Goal: Find specific page/section: Find specific page/section

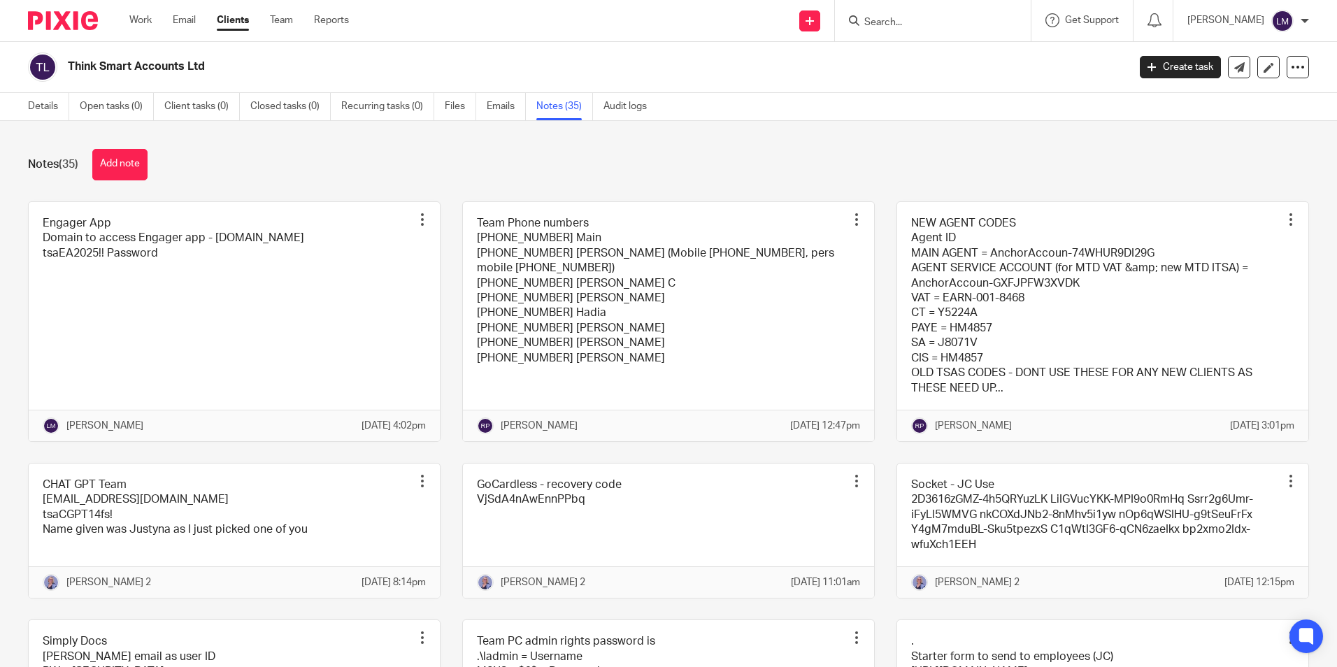
click at [241, 21] on link "Clients" at bounding box center [233, 20] width 32 height 14
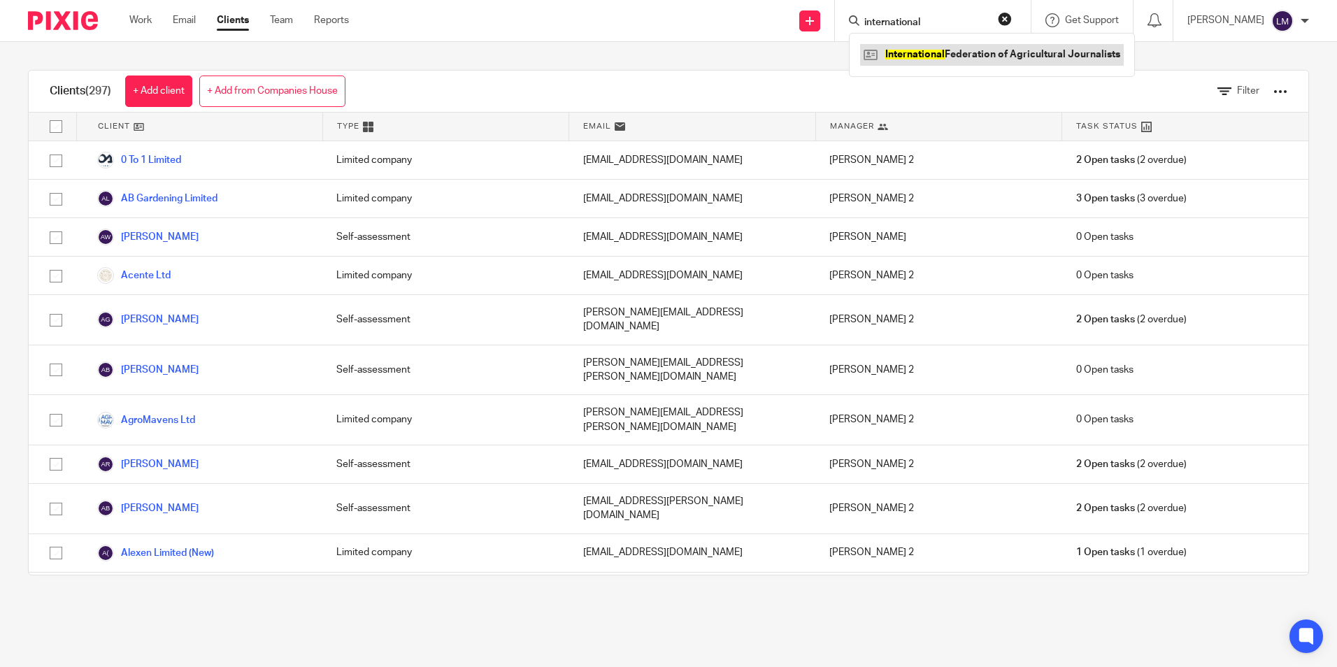
type input "international"
click at [990, 55] on link at bounding box center [992, 54] width 264 height 21
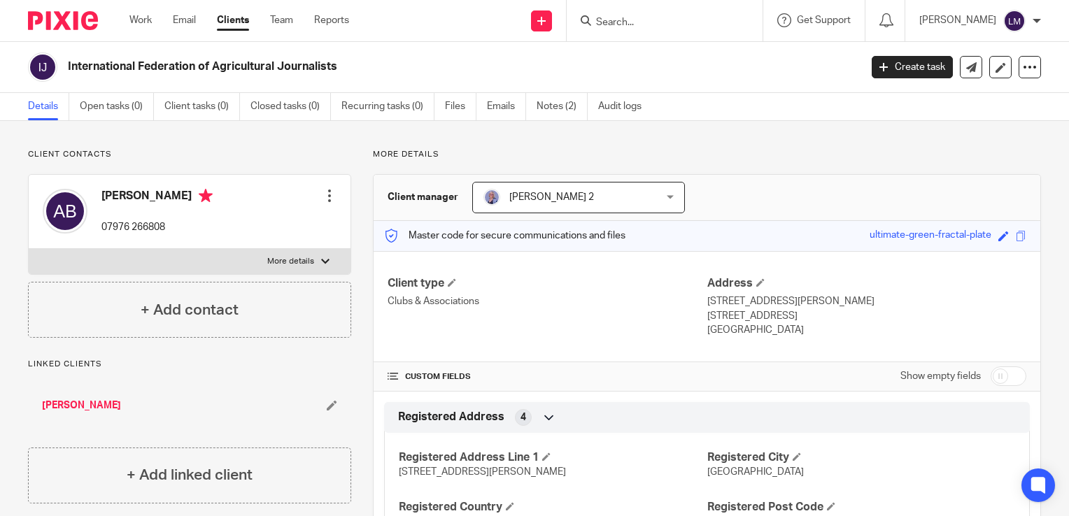
click at [502, 337] on div "Client type Clubs & Associations Address [STREET_ADDRESS][PERSON_NAME] [STREET_…" at bounding box center [707, 307] width 667 height 112
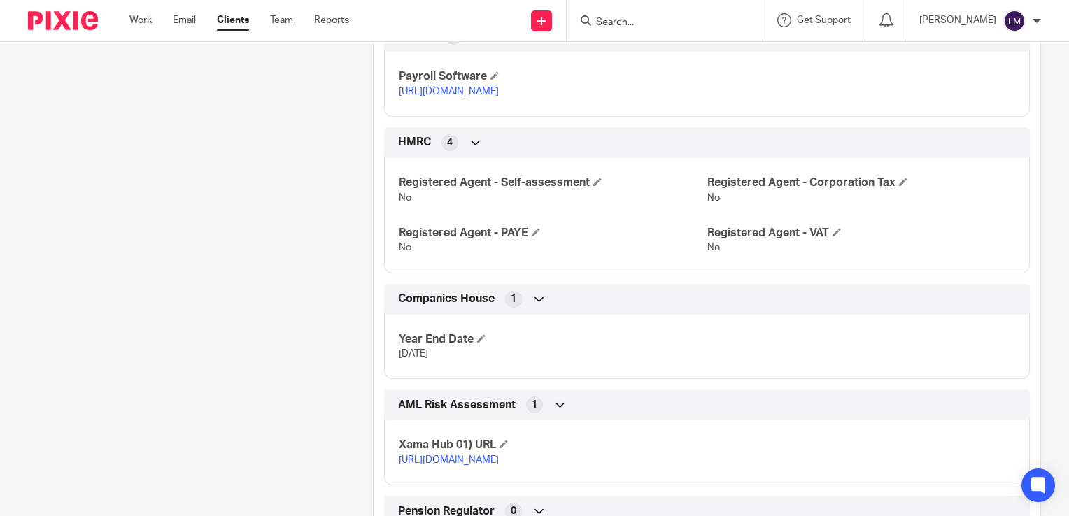
scroll to position [544, 0]
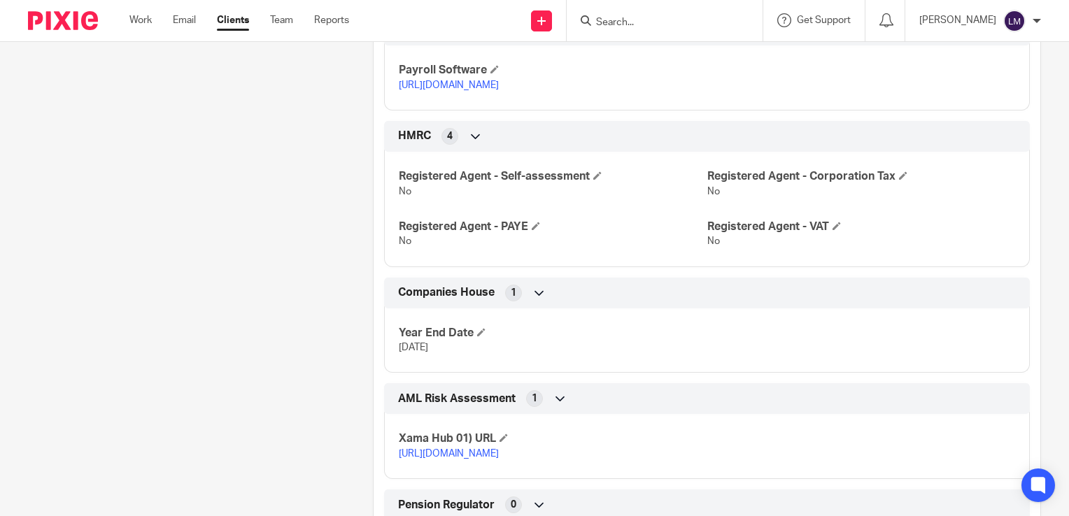
click at [537, 300] on icon at bounding box center [539, 293] width 14 height 14
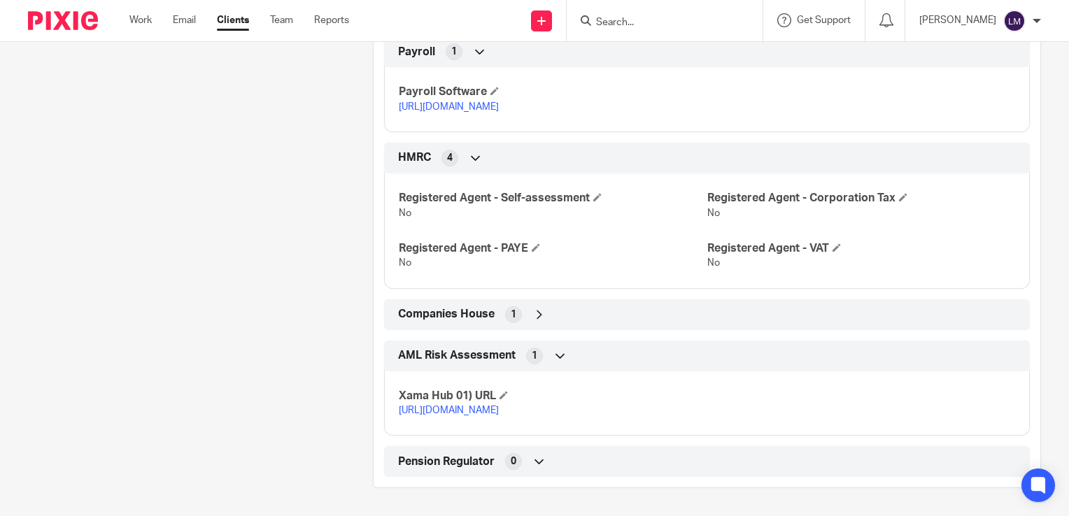
click at [537, 308] on icon at bounding box center [539, 315] width 14 height 14
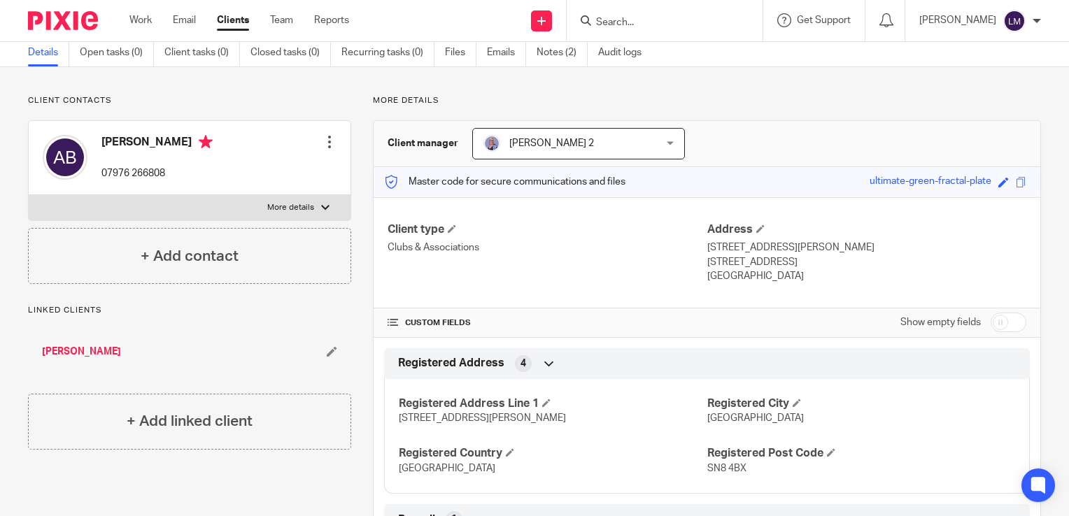
scroll to position [0, 0]
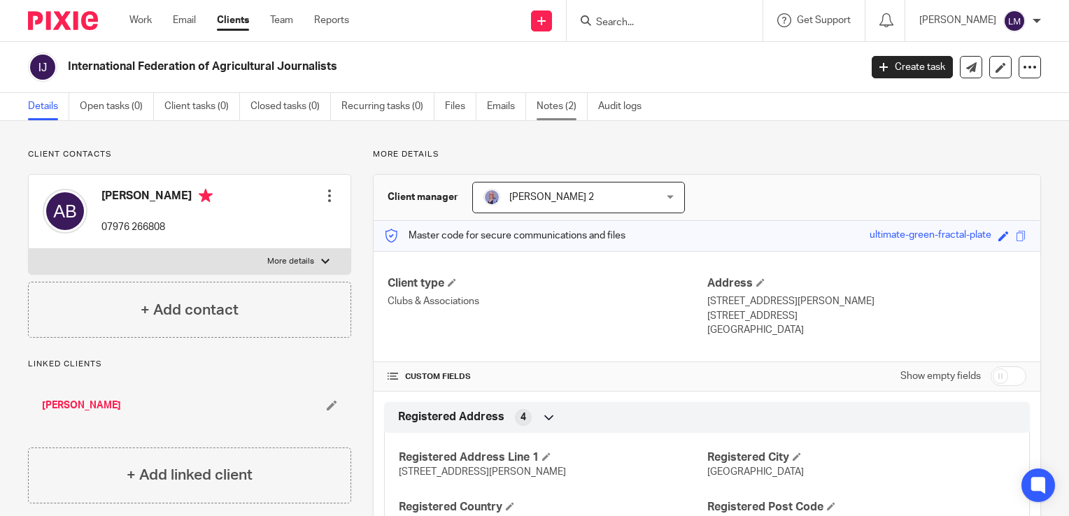
click at [554, 110] on link "Notes (2)" at bounding box center [562, 106] width 51 height 27
